Goal: Entertainment & Leisure: Browse casually

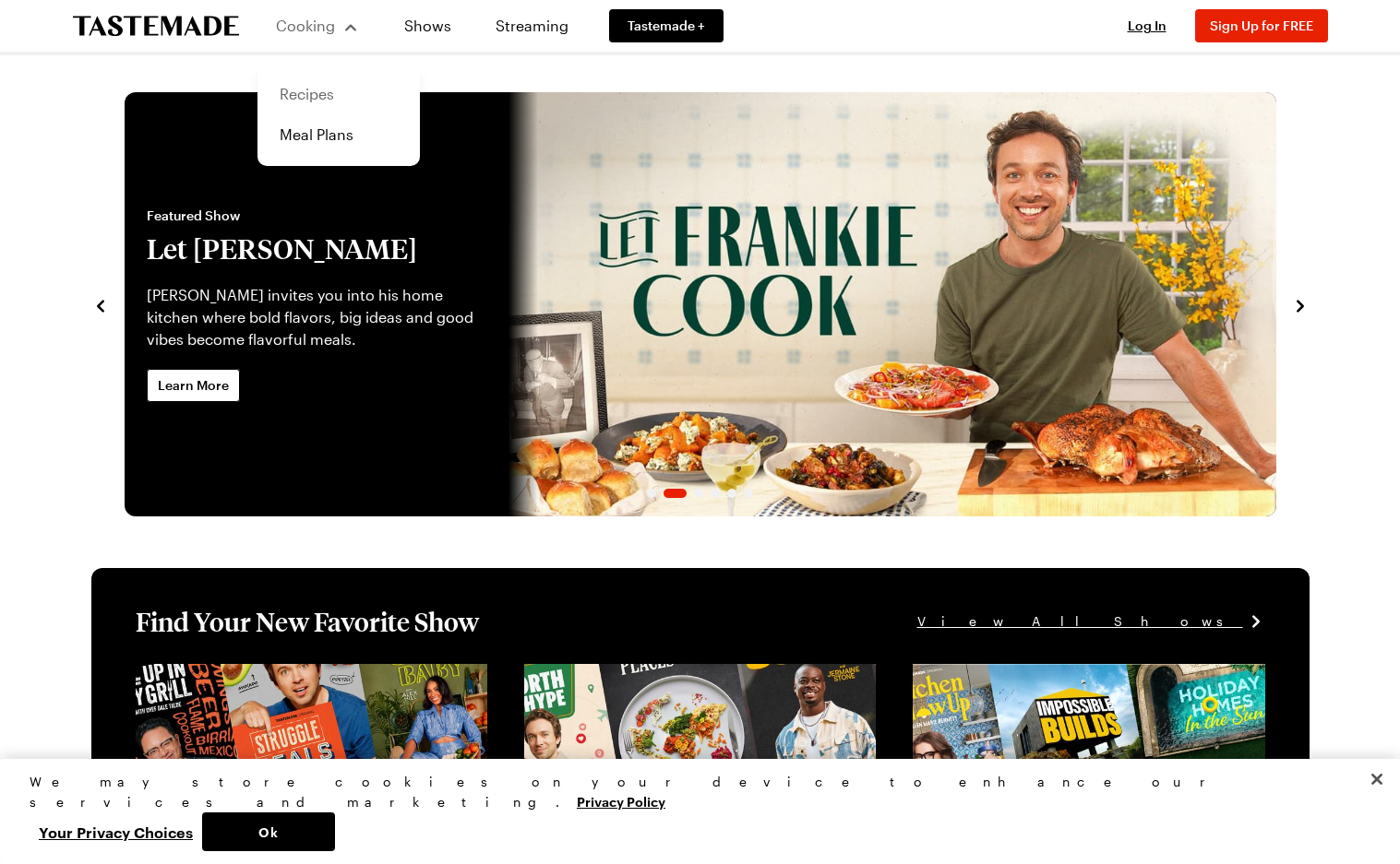
click at [316, 82] on link "Recipes" at bounding box center [338, 93] width 140 height 40
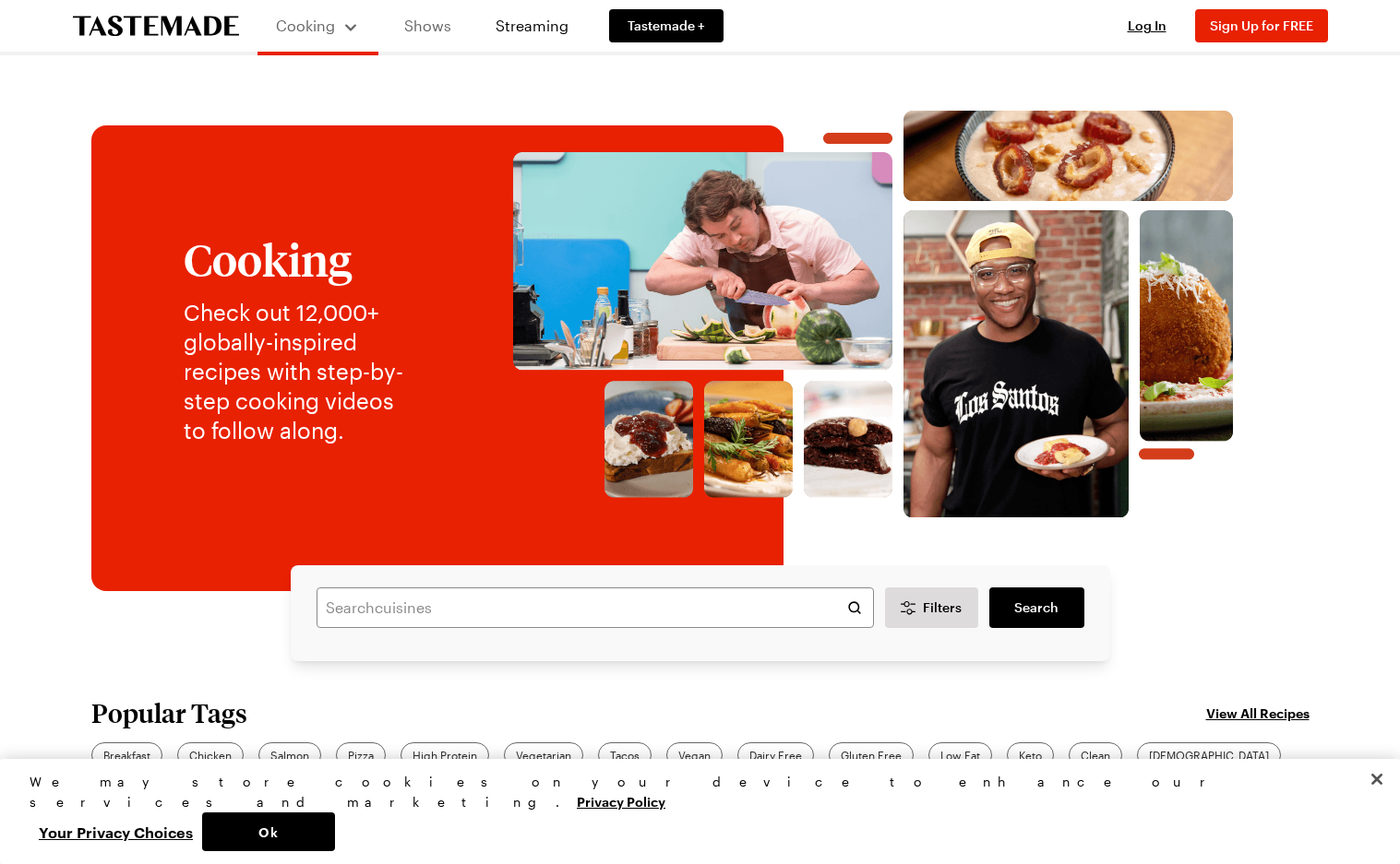
click at [426, 28] on link "Shows" at bounding box center [428, 25] width 84 height 52
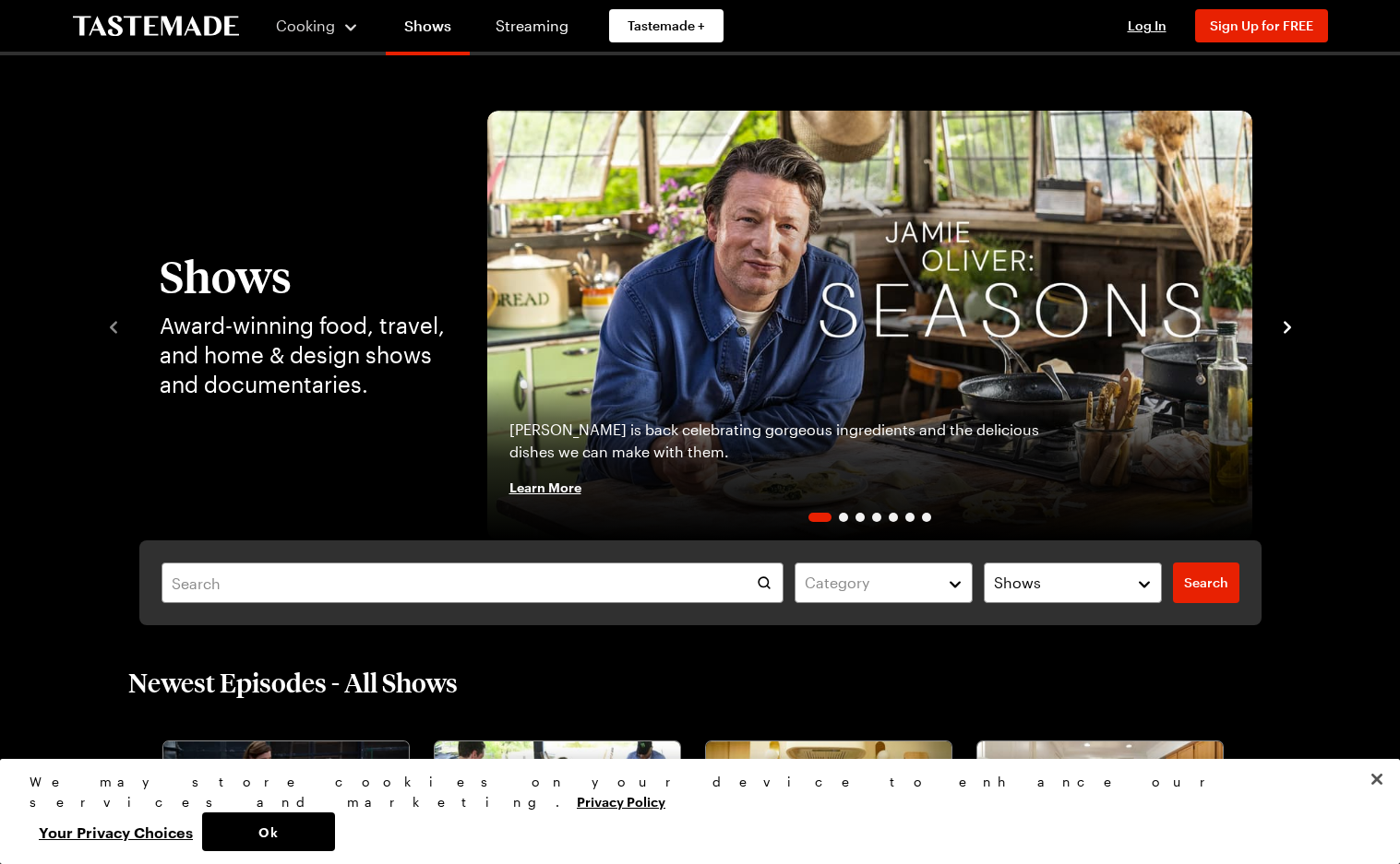
click at [1280, 319] on icon "navigate to next item" at bounding box center [1287, 328] width 19 height 19
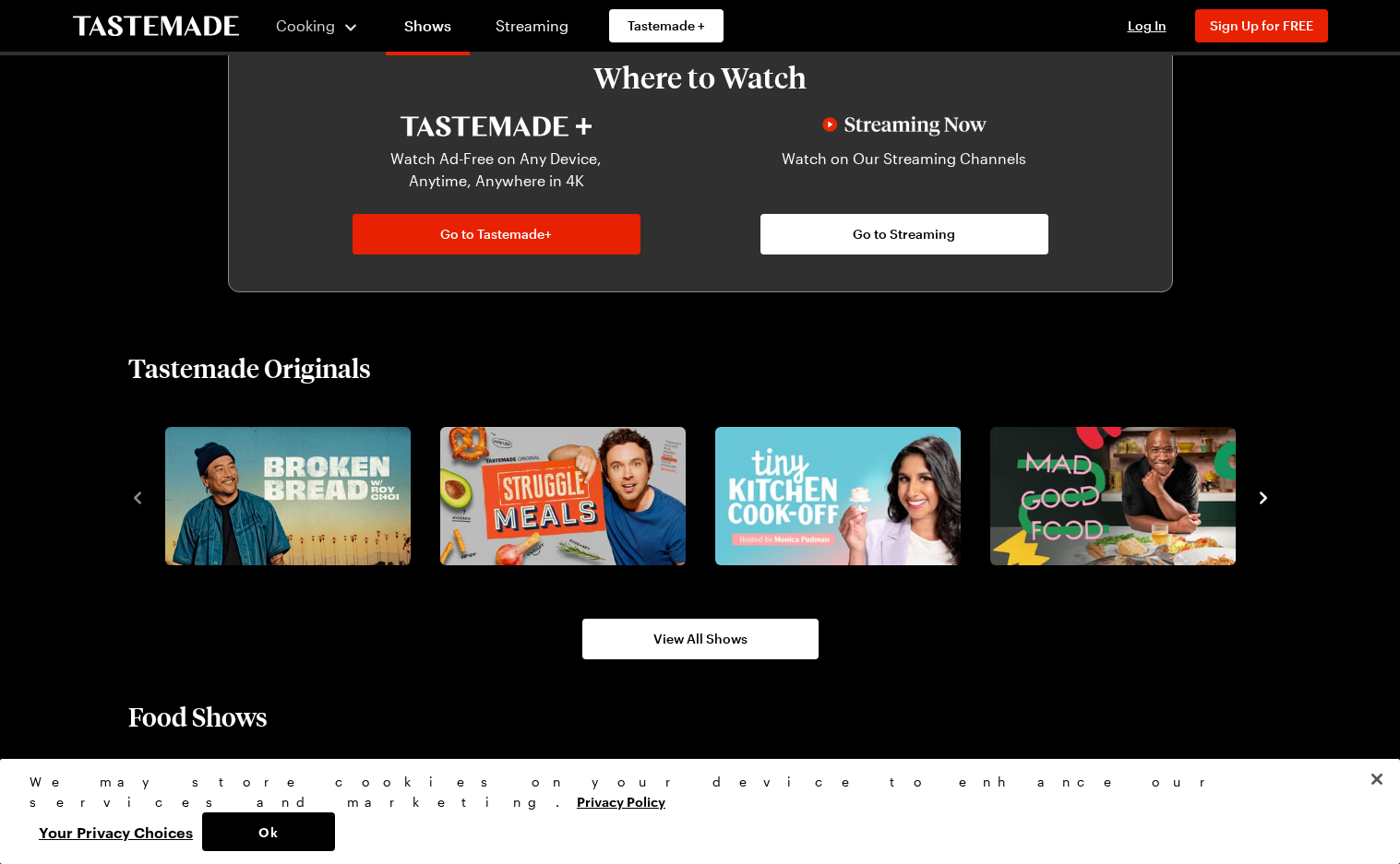
scroll to position [1295, 0]
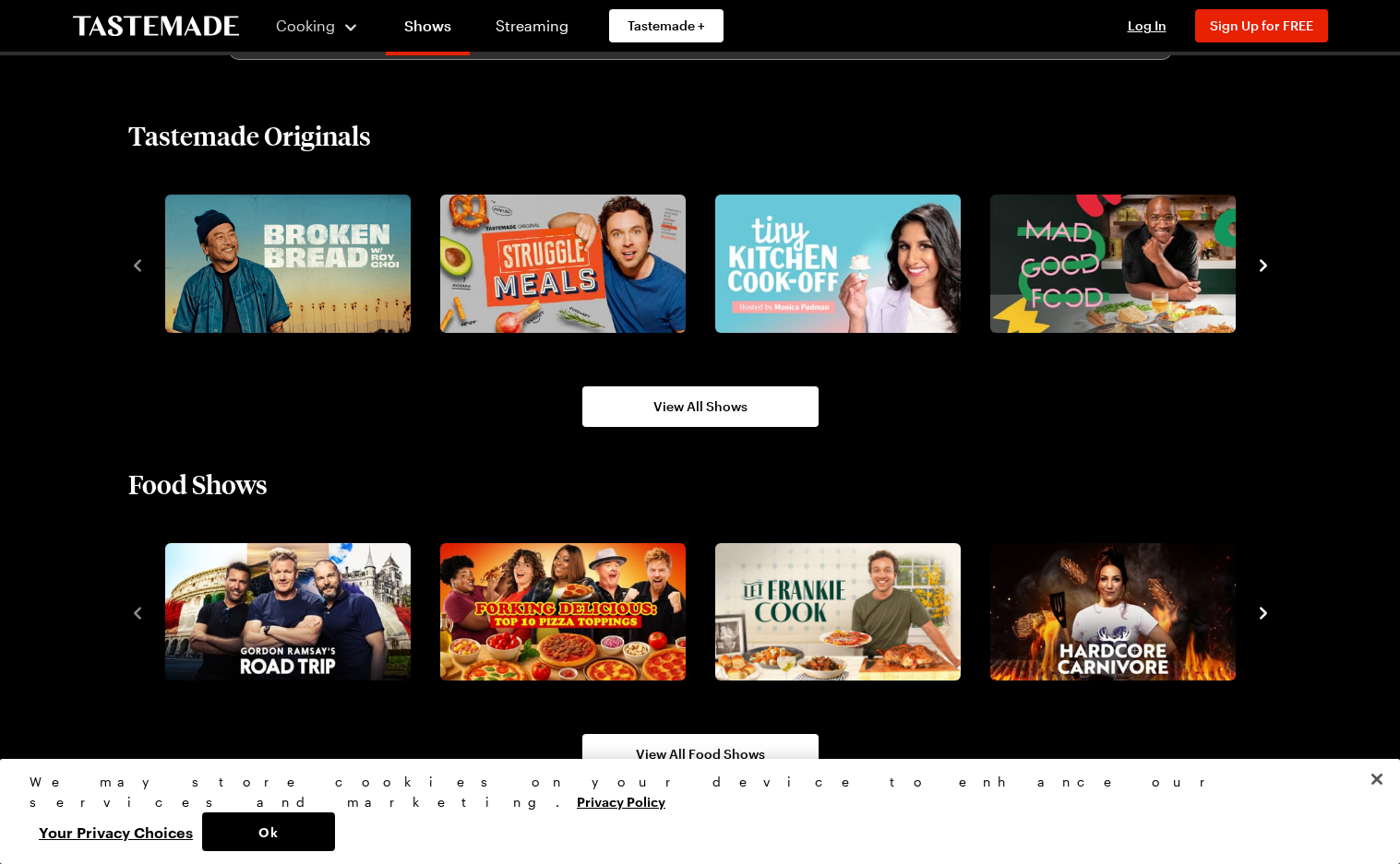
click at [1268, 275] on div at bounding box center [700, 264] width 1145 height 149
click at [1262, 267] on icon "navigate to next item" at bounding box center [1263, 266] width 19 height 19
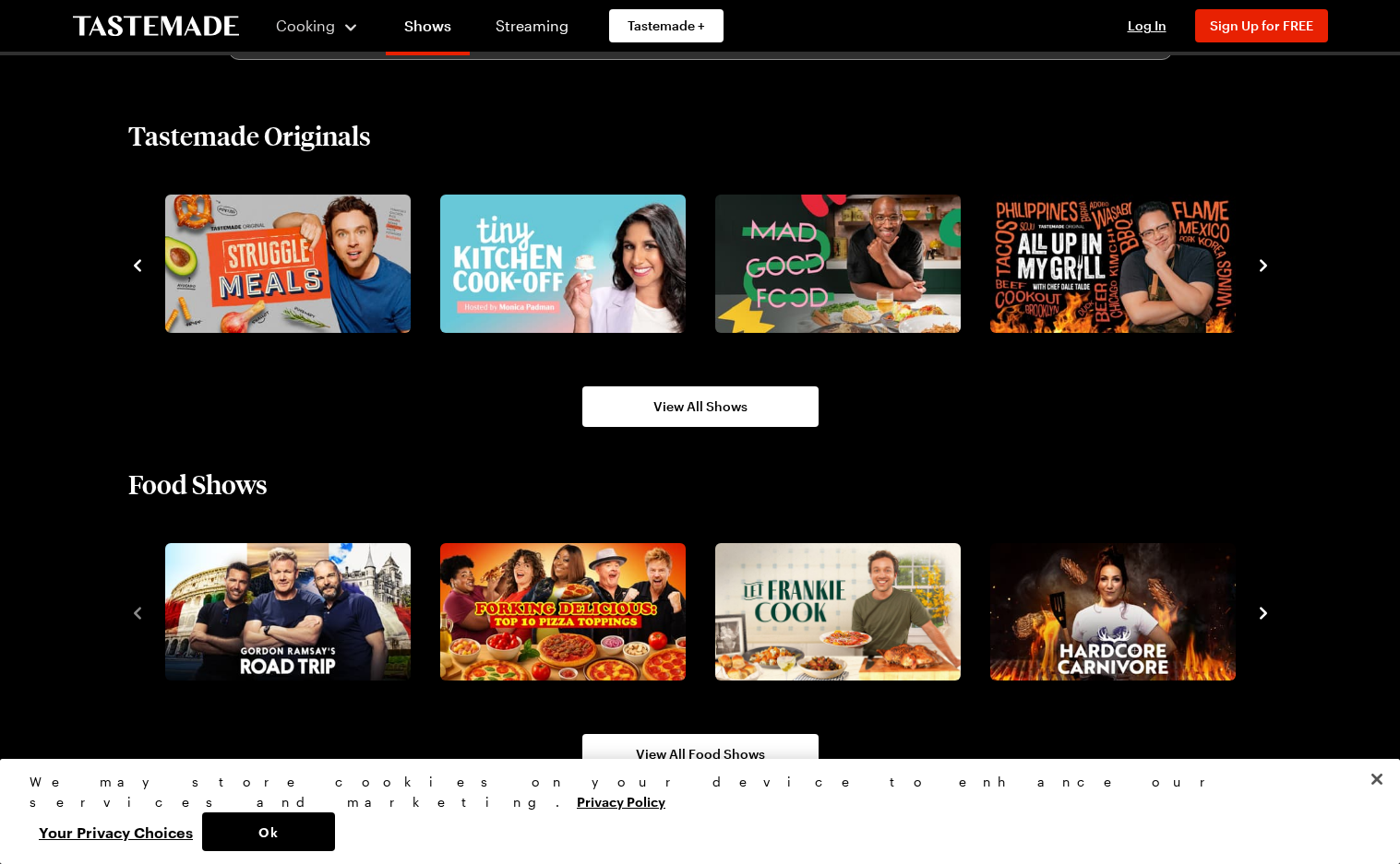
click at [1262, 267] on icon "navigate to next item" at bounding box center [1263, 266] width 19 height 19
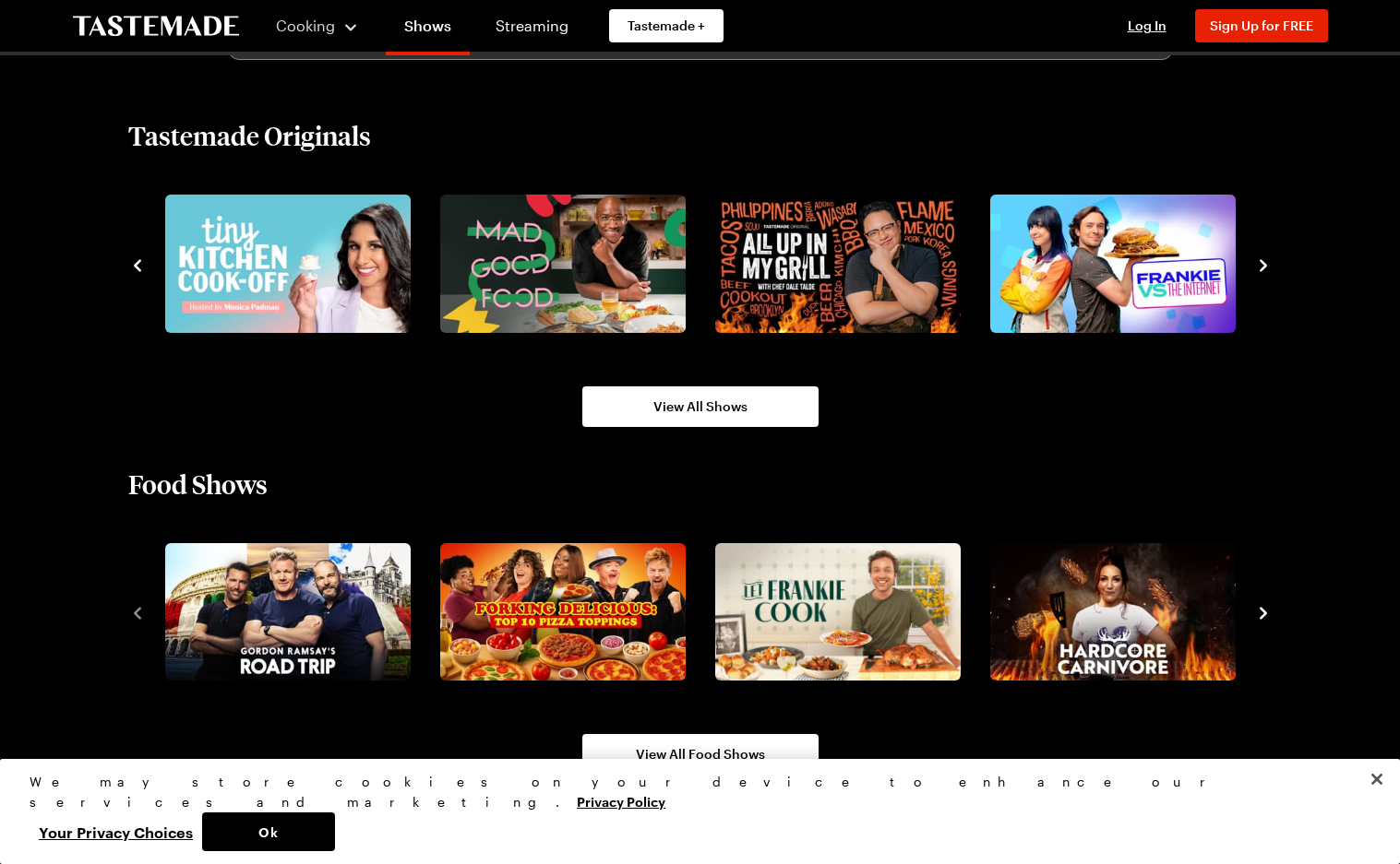
click at [1262, 267] on icon "navigate to next item" at bounding box center [1263, 266] width 19 height 19
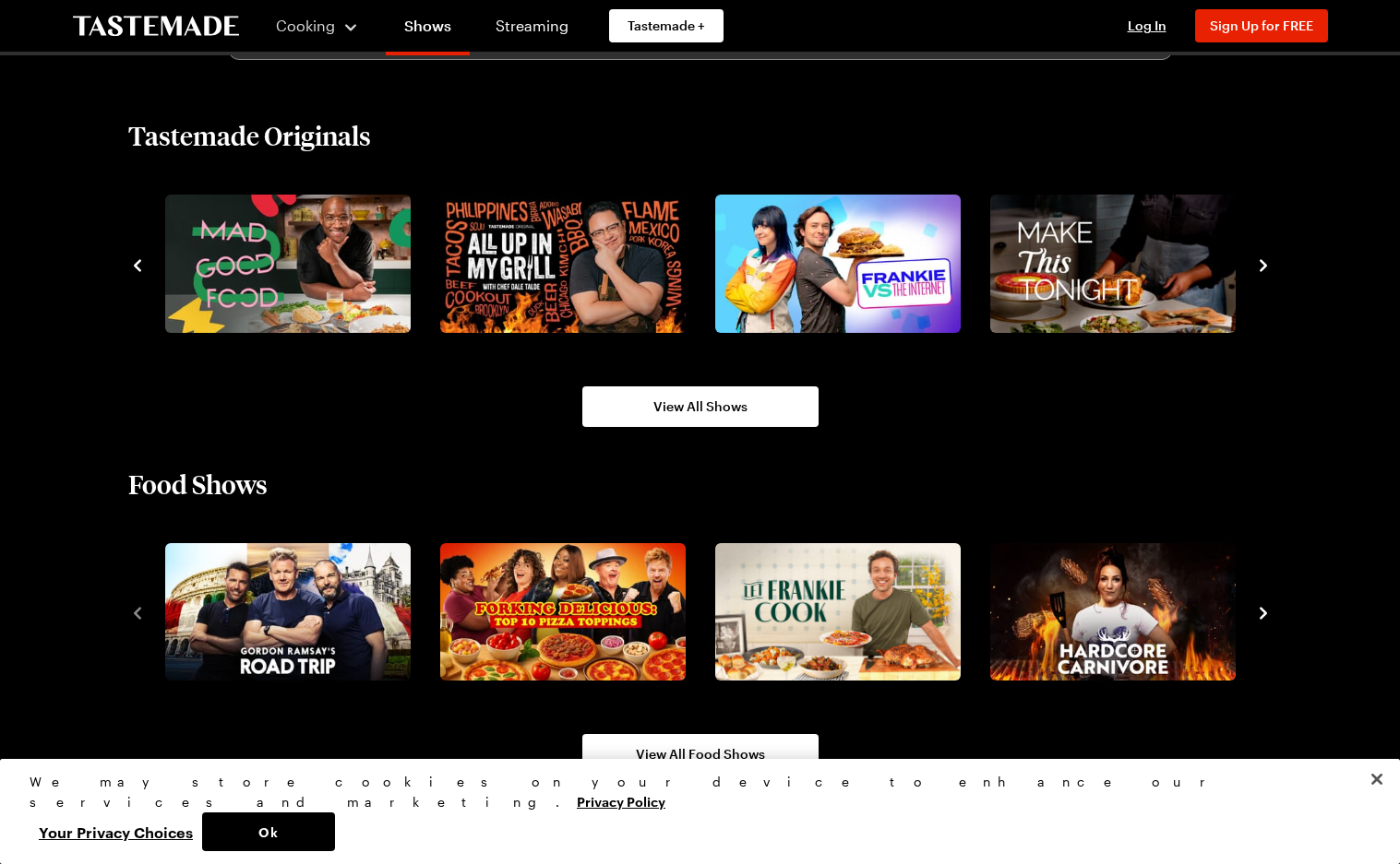
click at [1262, 267] on icon "navigate to next item" at bounding box center [1263, 266] width 19 height 19
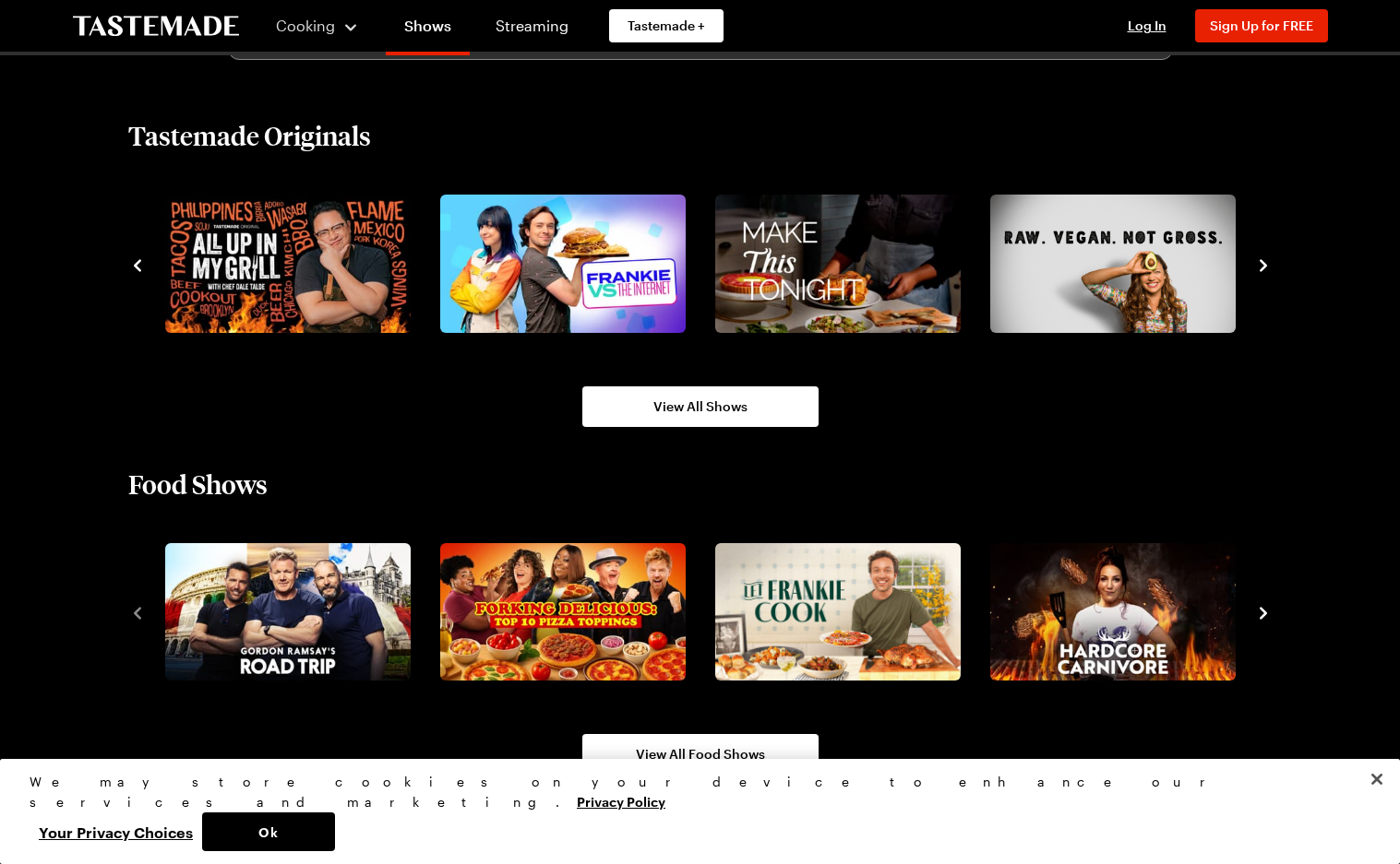
click at [1262, 267] on icon "navigate to next item" at bounding box center [1263, 266] width 19 height 19
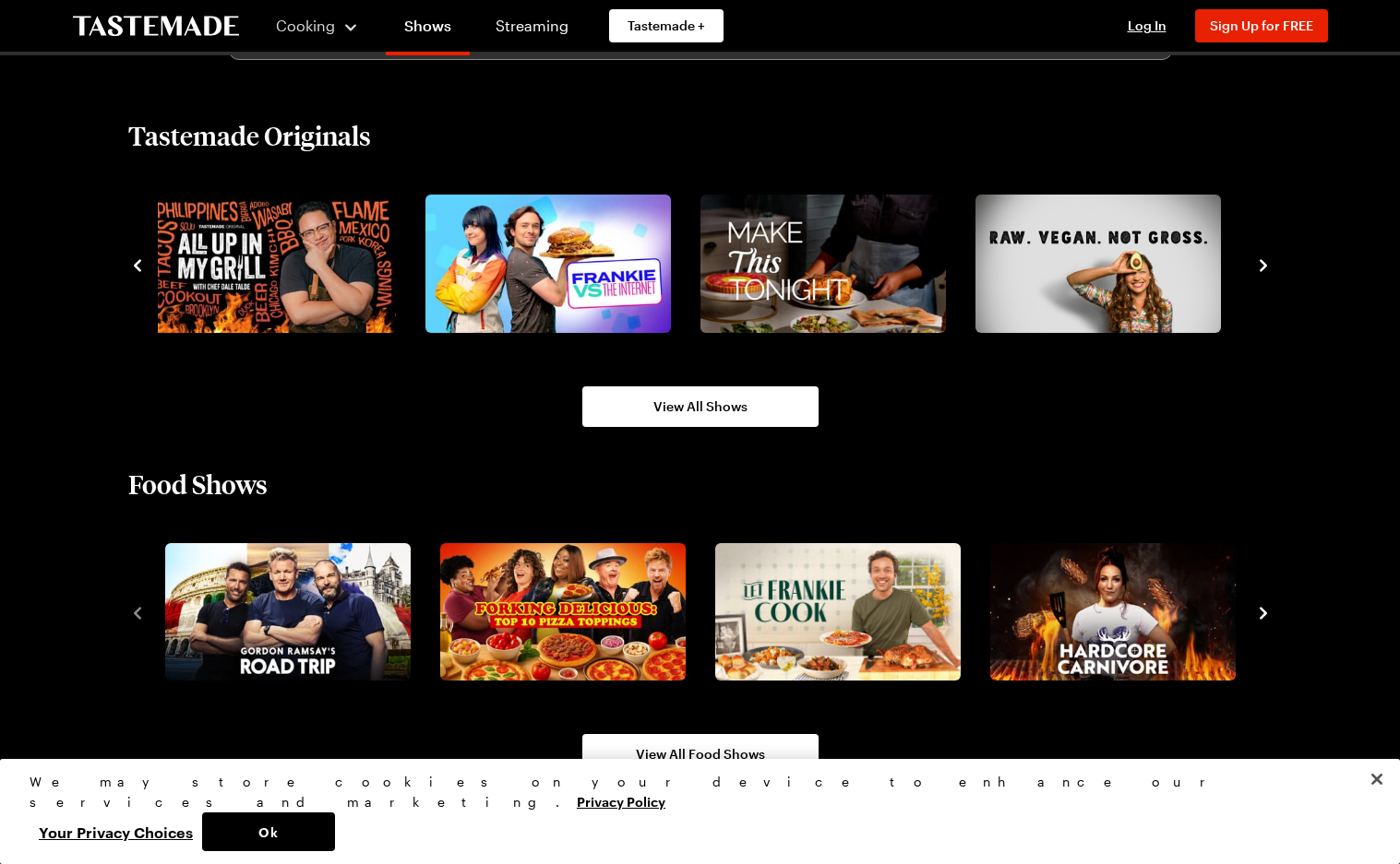
click at [1262, 267] on icon "navigate to next item" at bounding box center [1263, 266] width 19 height 19
click at [1262, 266] on icon "navigate to next item" at bounding box center [1263, 266] width 19 height 19
click at [1261, 605] on icon "navigate to next item" at bounding box center [1263, 613] width 19 height 19
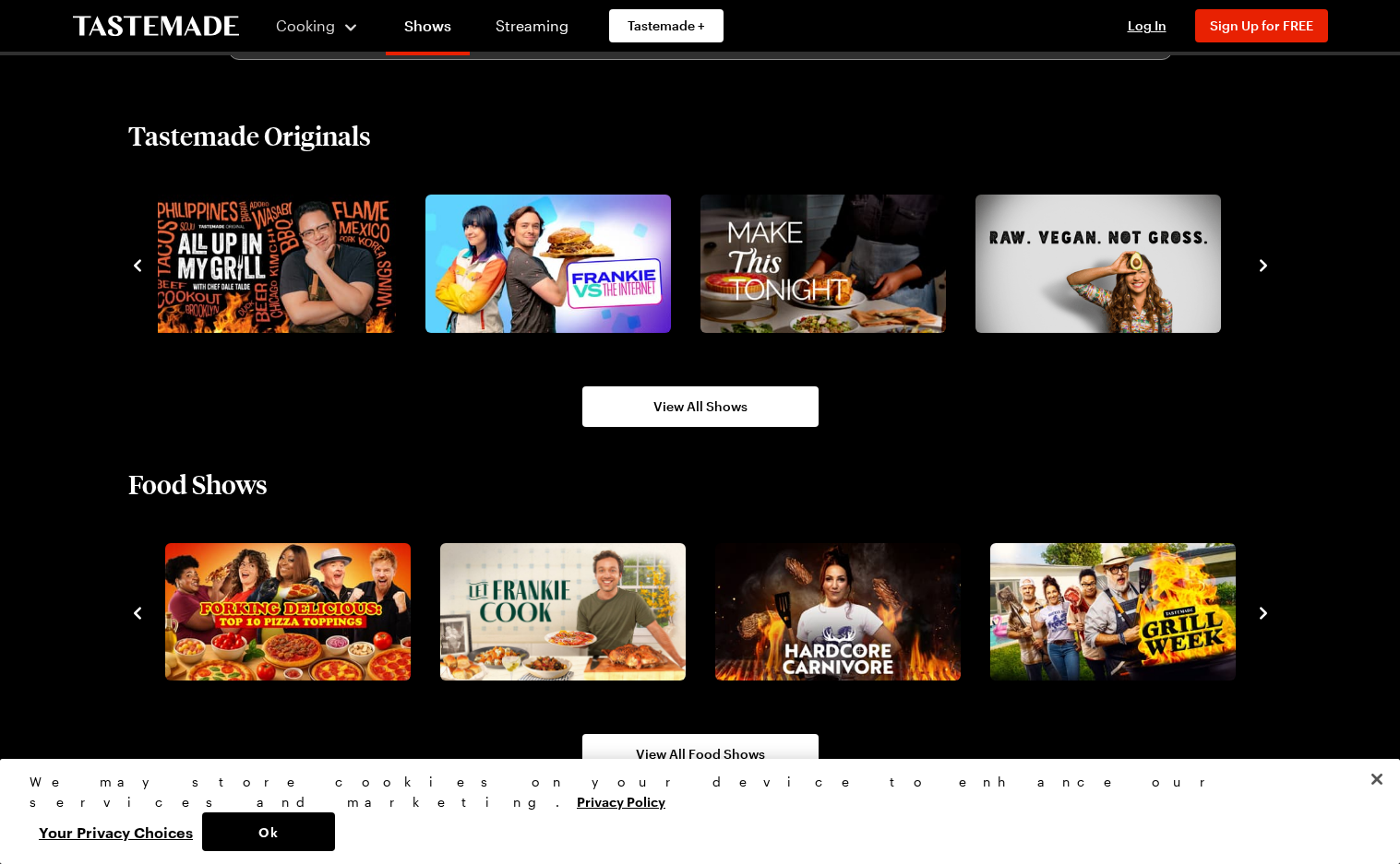
click at [1261, 605] on icon "navigate to next item" at bounding box center [1263, 613] width 19 height 19
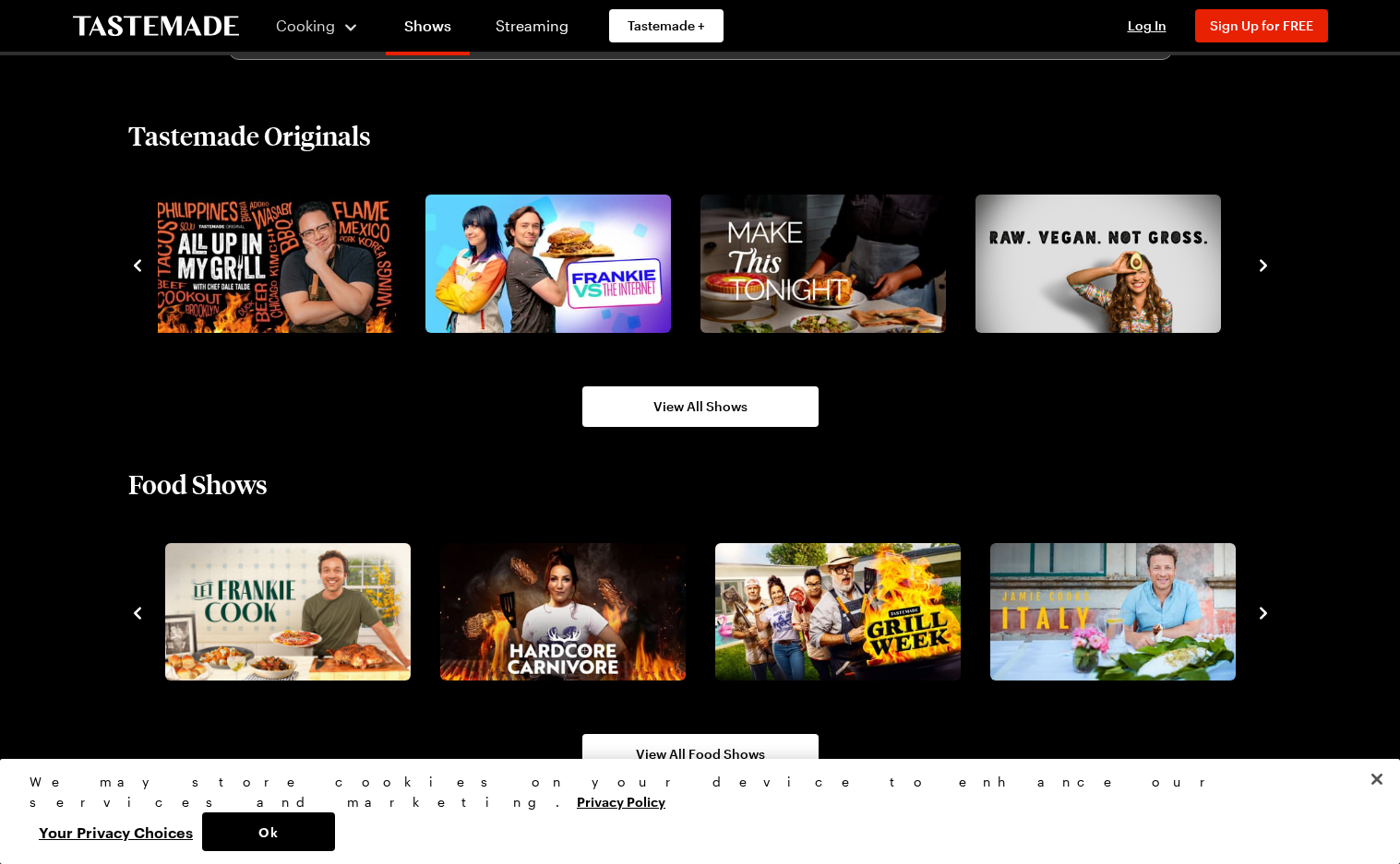
click at [1261, 605] on icon "navigate to next item" at bounding box center [1263, 613] width 19 height 19
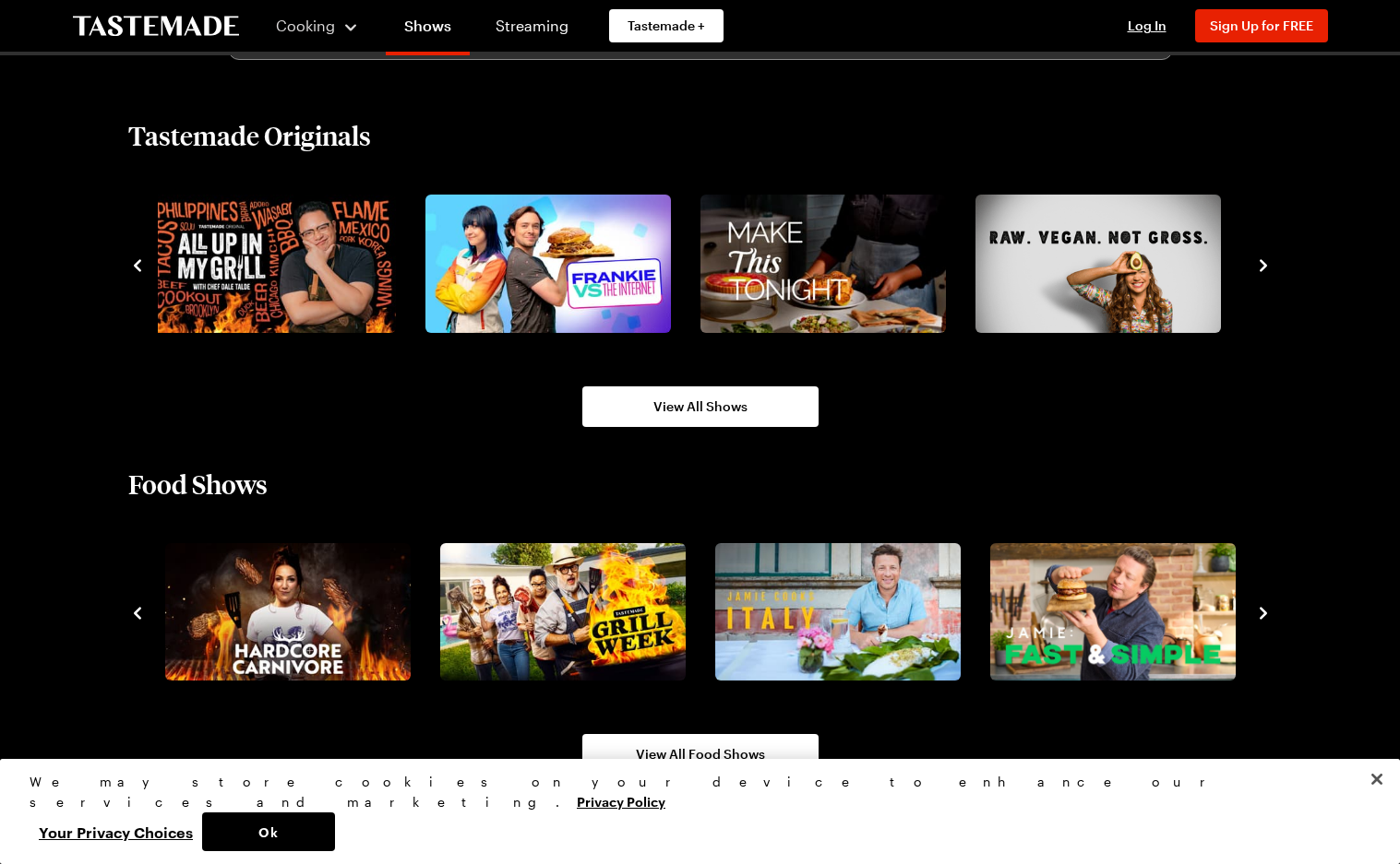
click at [1261, 605] on icon "navigate to next item" at bounding box center [1263, 613] width 19 height 19
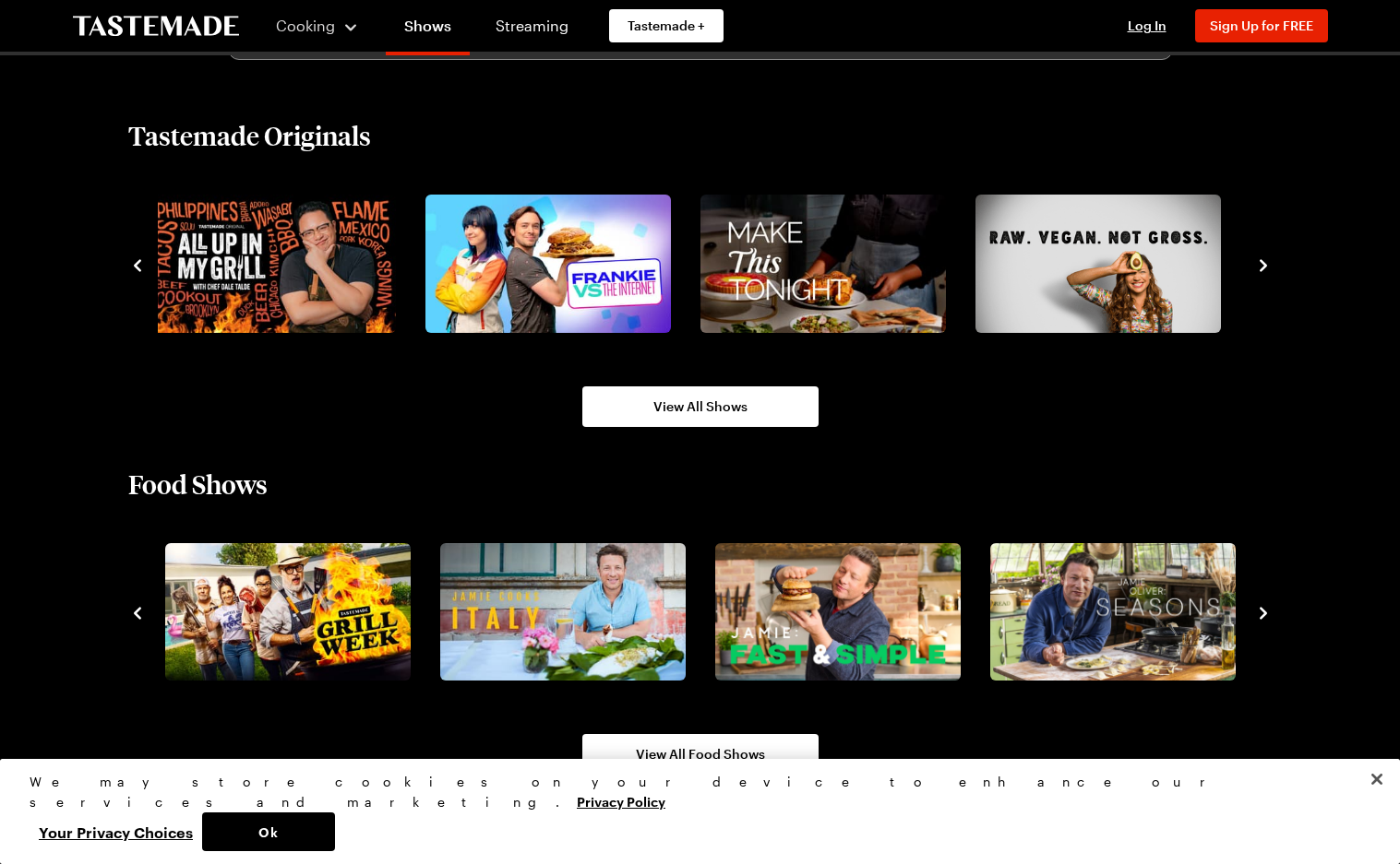
click at [1261, 605] on icon "navigate to next item" at bounding box center [1263, 613] width 19 height 19
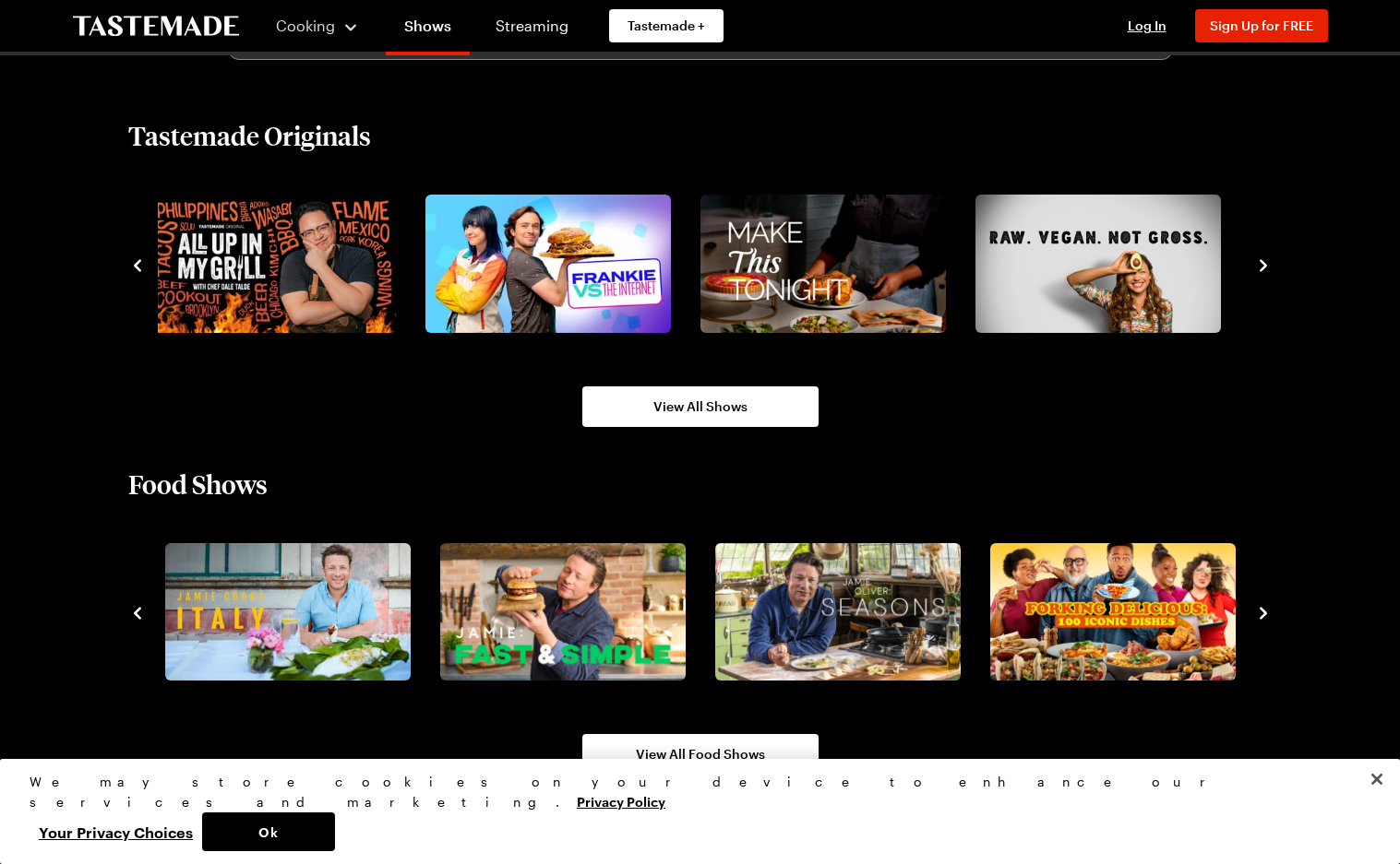
click at [1261, 605] on icon "navigate to next item" at bounding box center [1263, 613] width 19 height 19
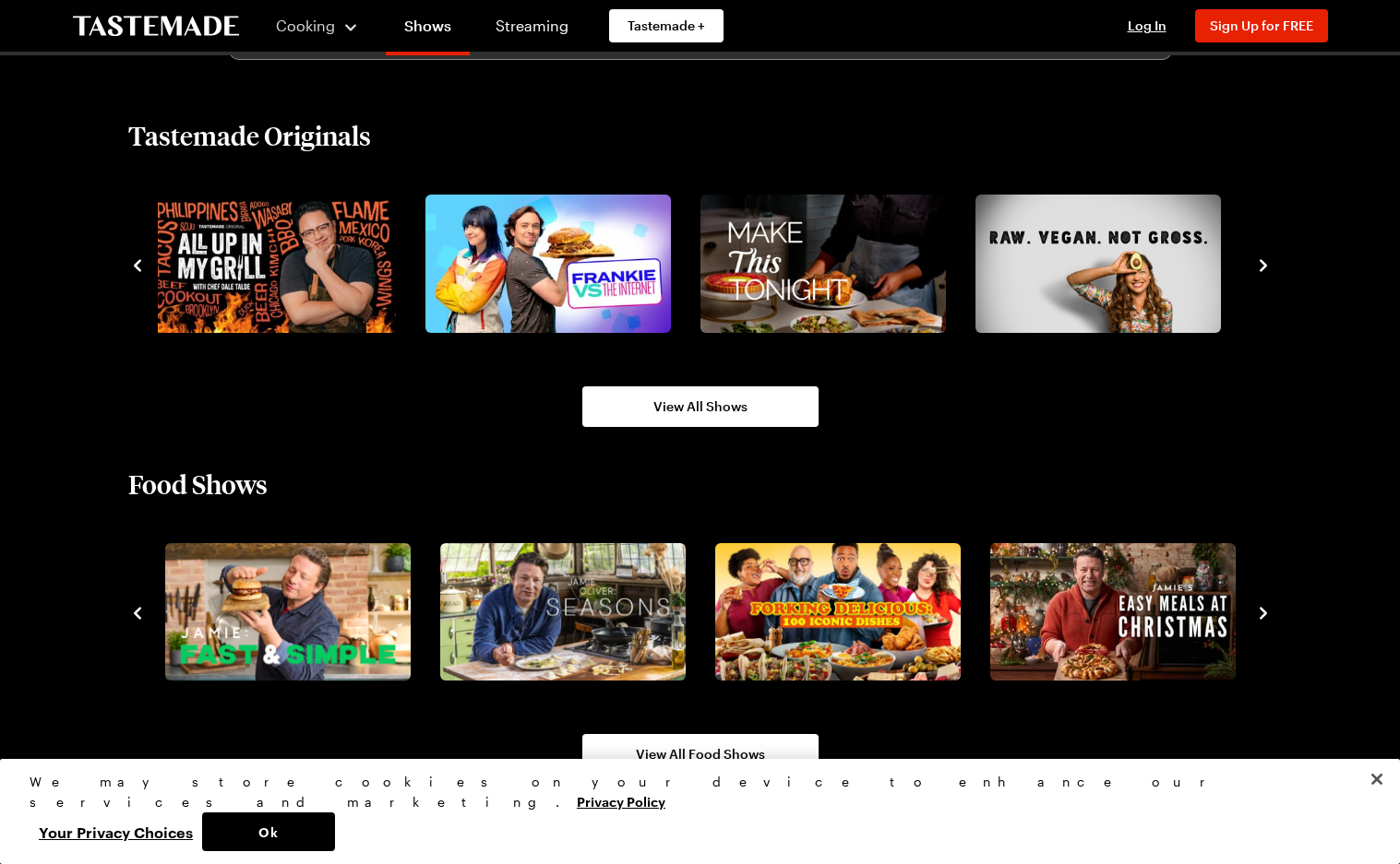
click at [1261, 605] on icon "navigate to next item" at bounding box center [1263, 613] width 19 height 19
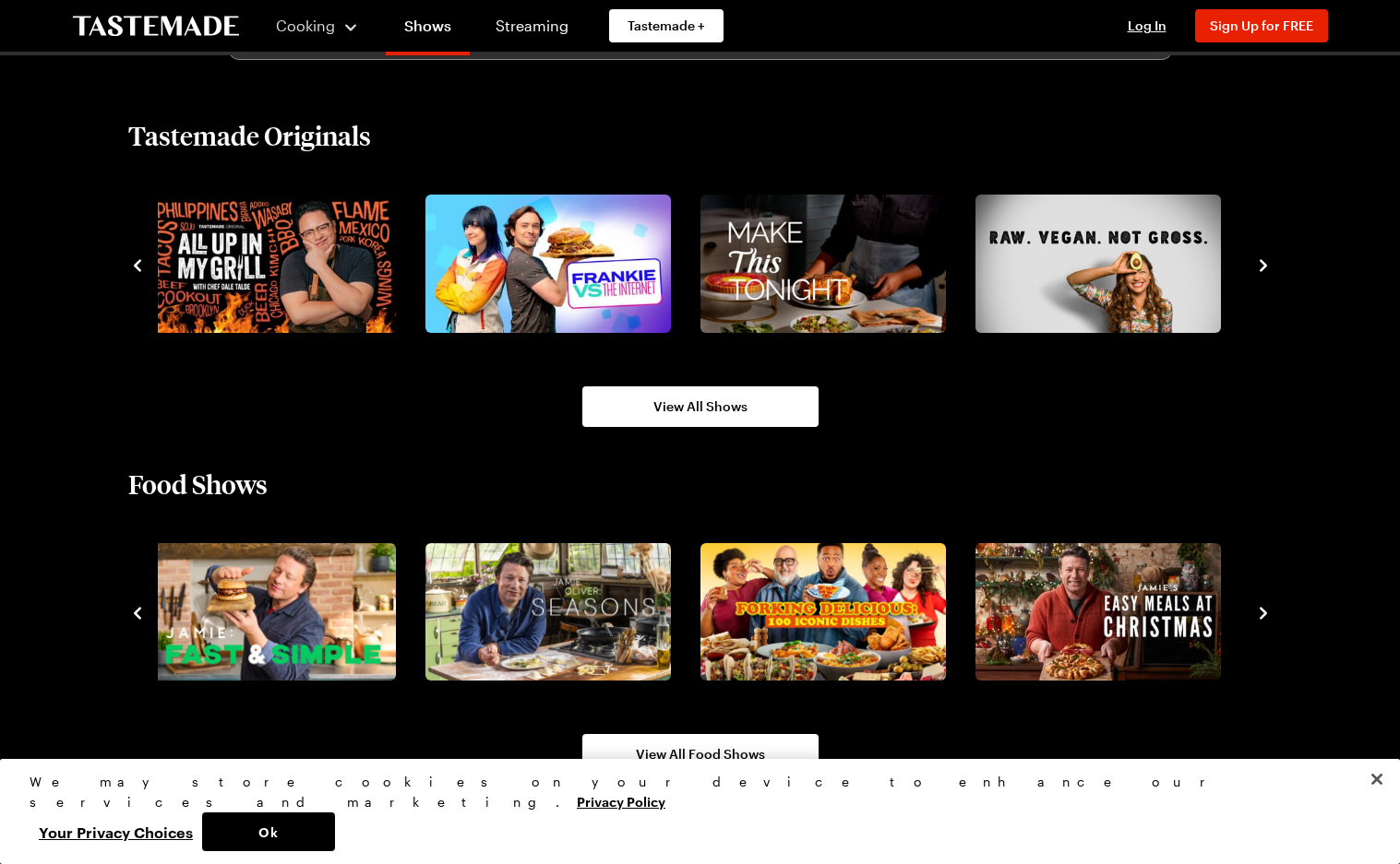
click at [1261, 605] on icon "navigate to next item" at bounding box center [1263, 613] width 19 height 19
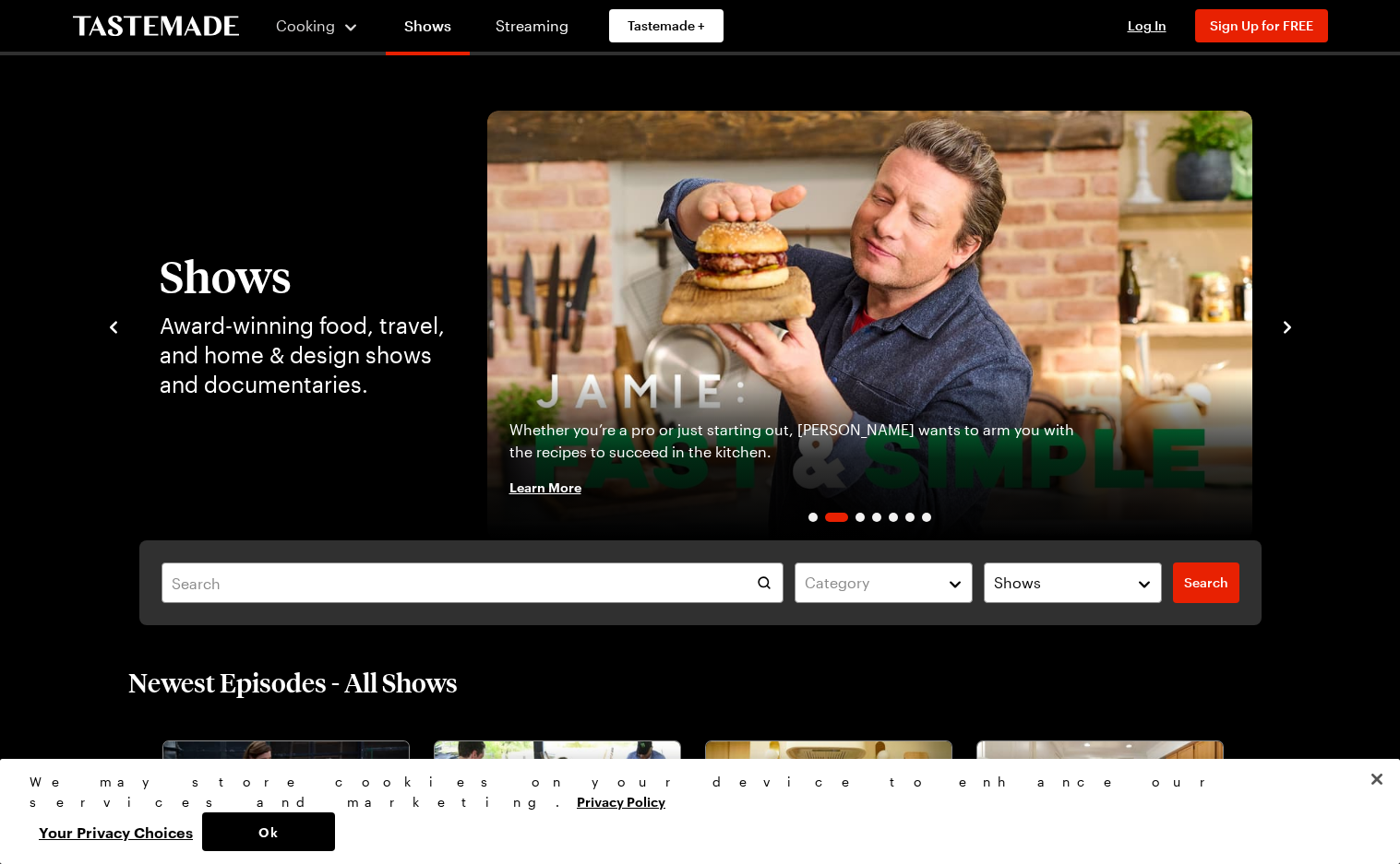
scroll to position [0, 0]
click at [1285, 330] on icon "navigate to next item" at bounding box center [1287, 328] width 19 height 19
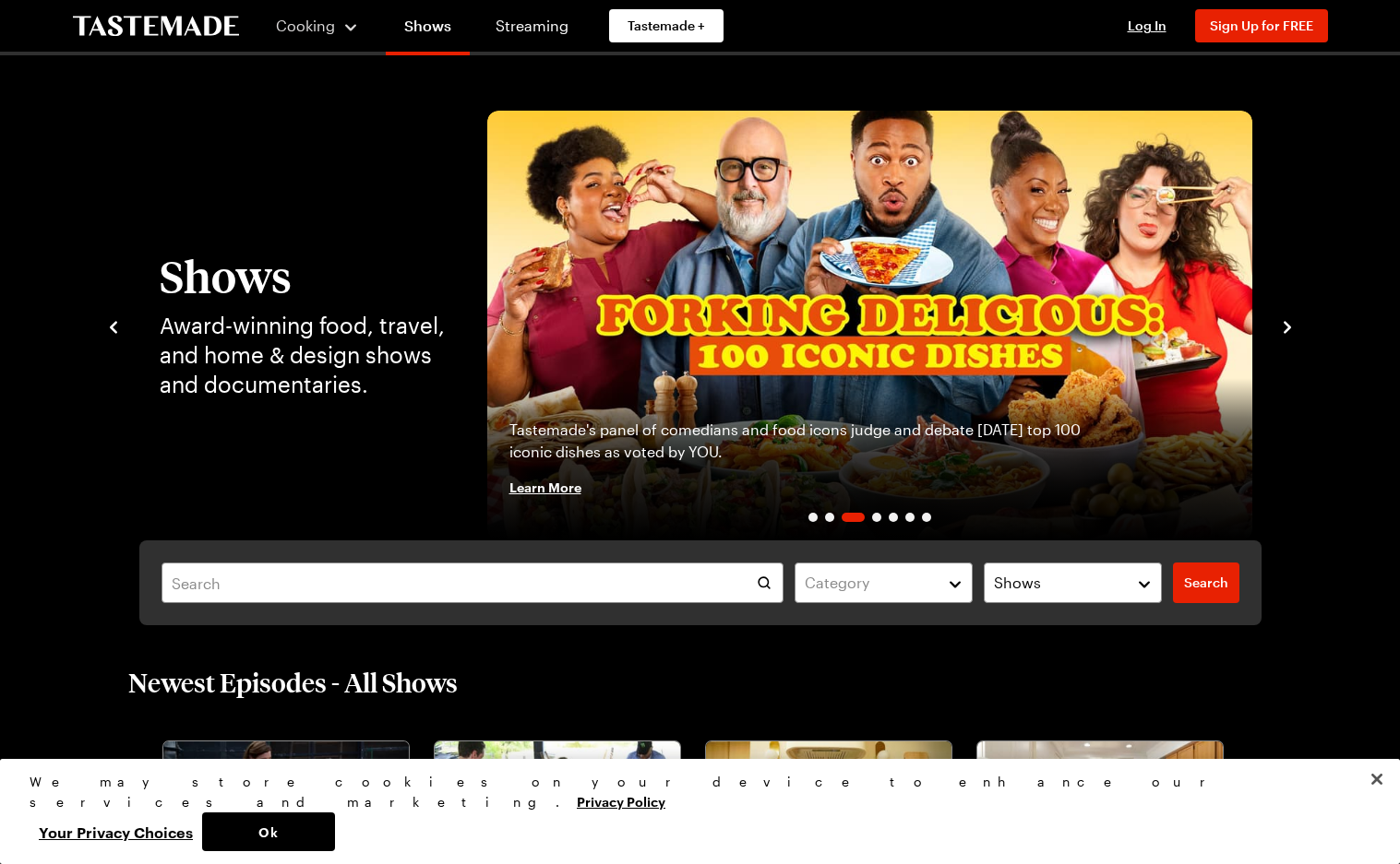
click at [1285, 330] on icon "navigate to next item" at bounding box center [1287, 328] width 19 height 19
